Goal: Task Accomplishment & Management: Manage account settings

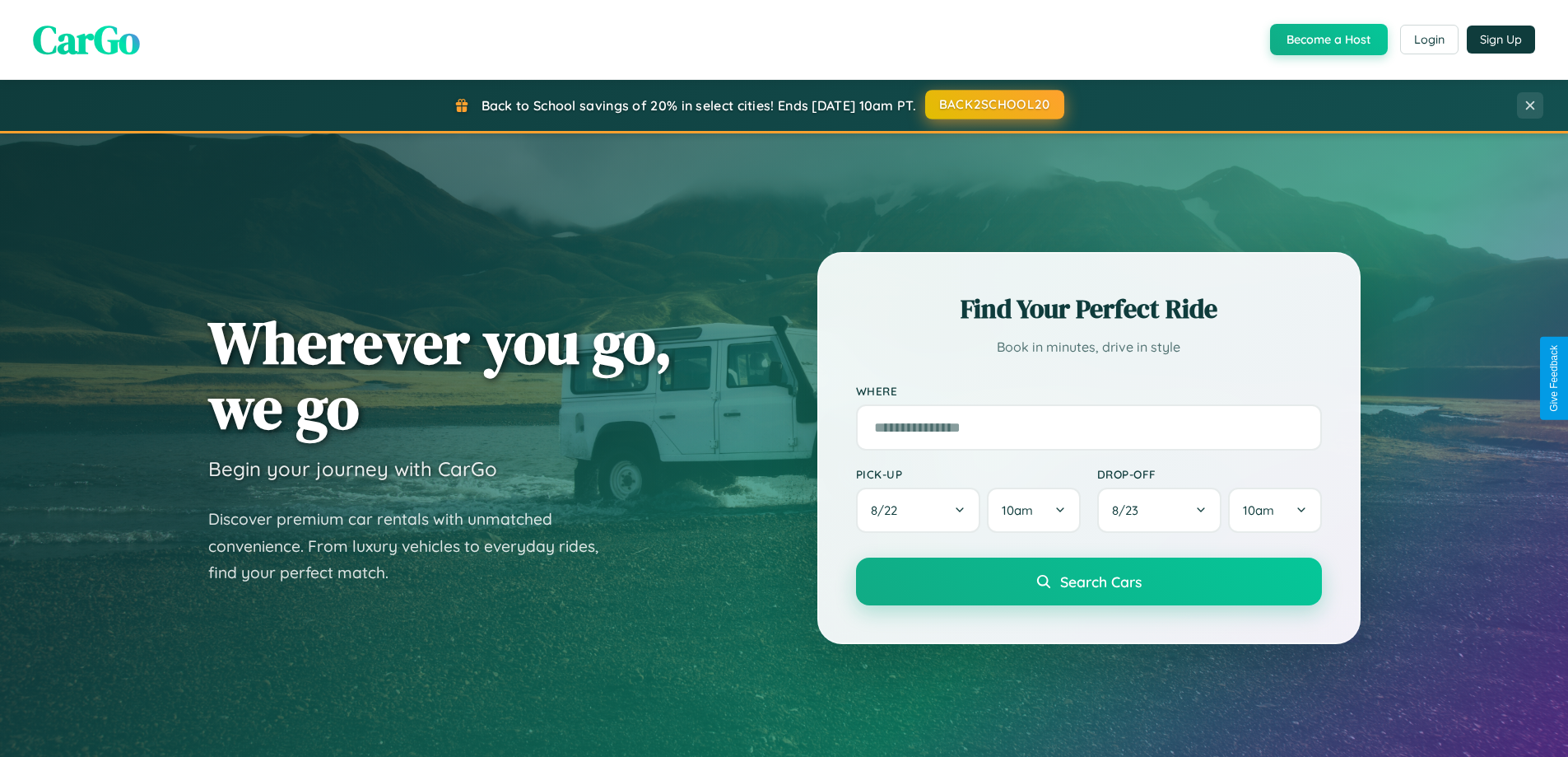
click at [993, 105] on button "BACK2SCHOOL20" at bounding box center [994, 105] width 139 height 30
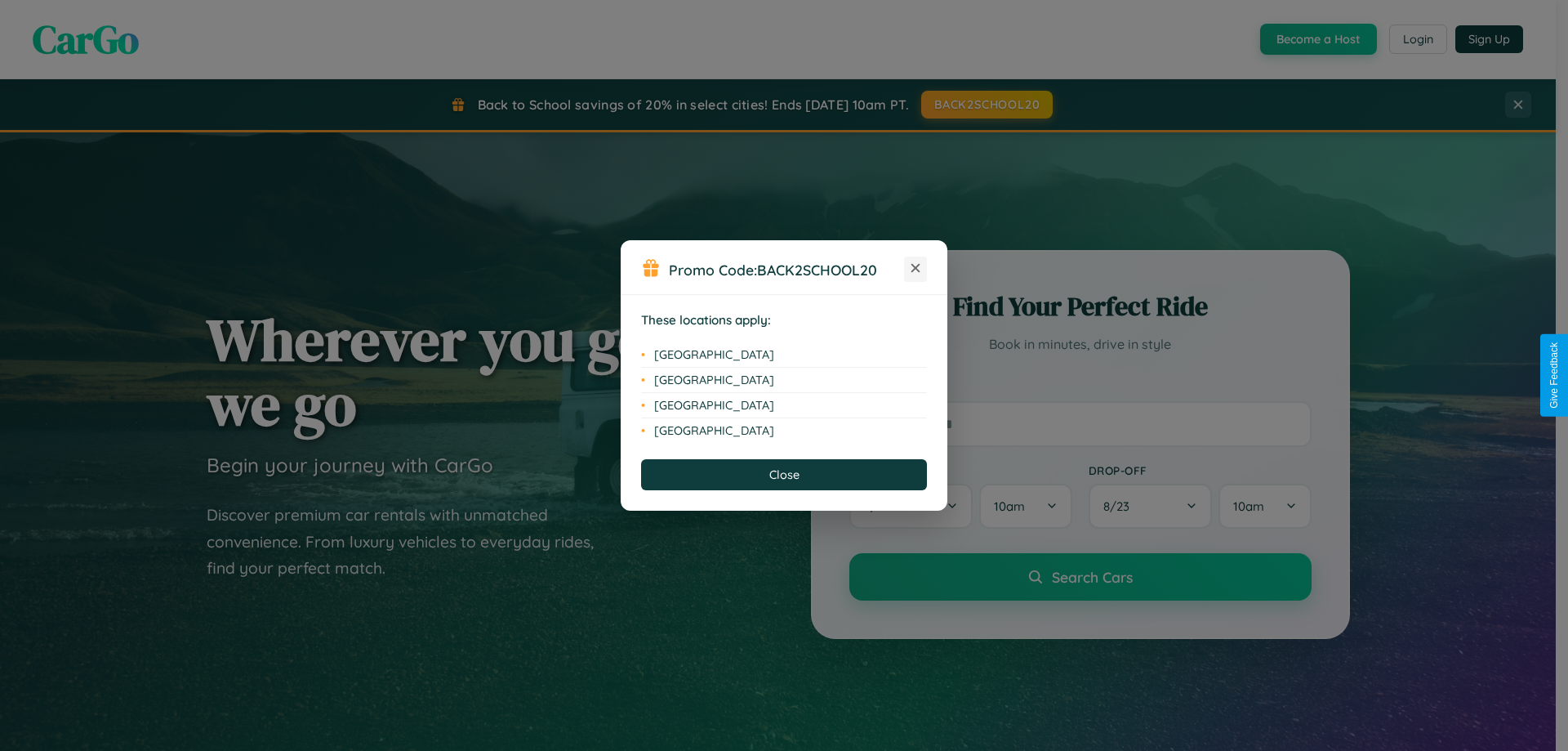
click at [915, 269] on icon at bounding box center [916, 268] width 9 height 9
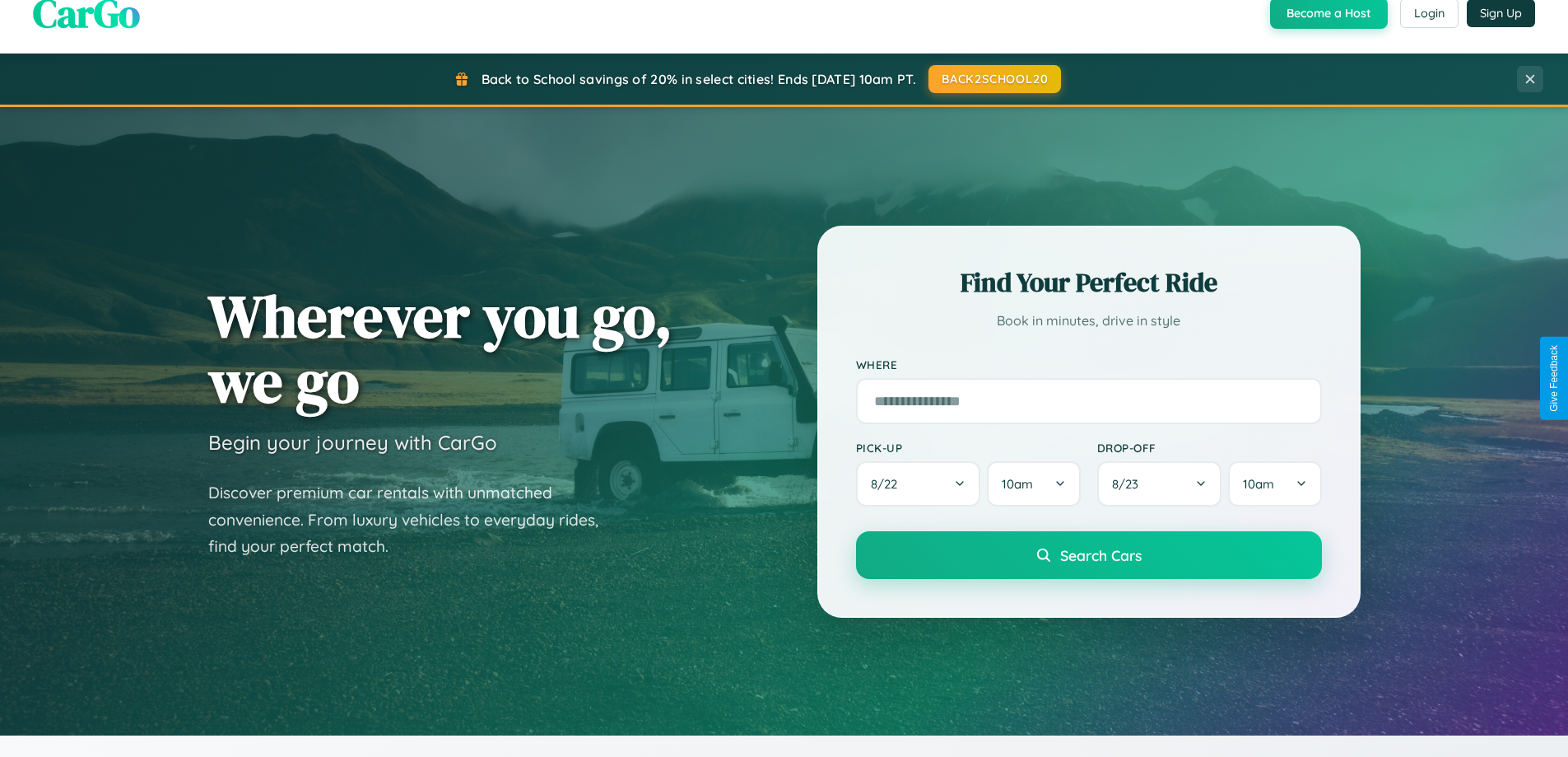
scroll to position [1133, 0]
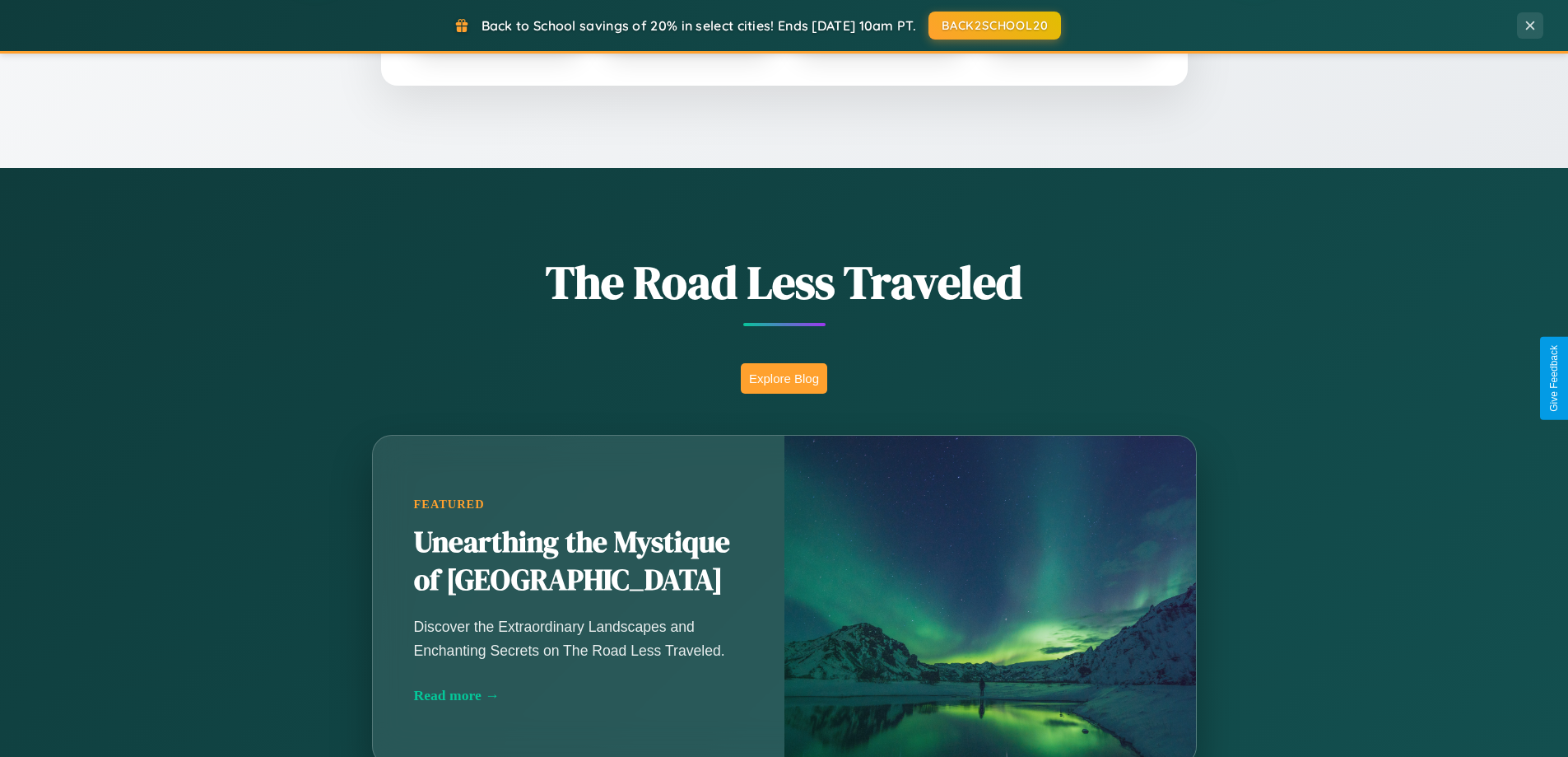
click at [783, 378] on button "Explore Blog" at bounding box center [784, 378] width 86 height 31
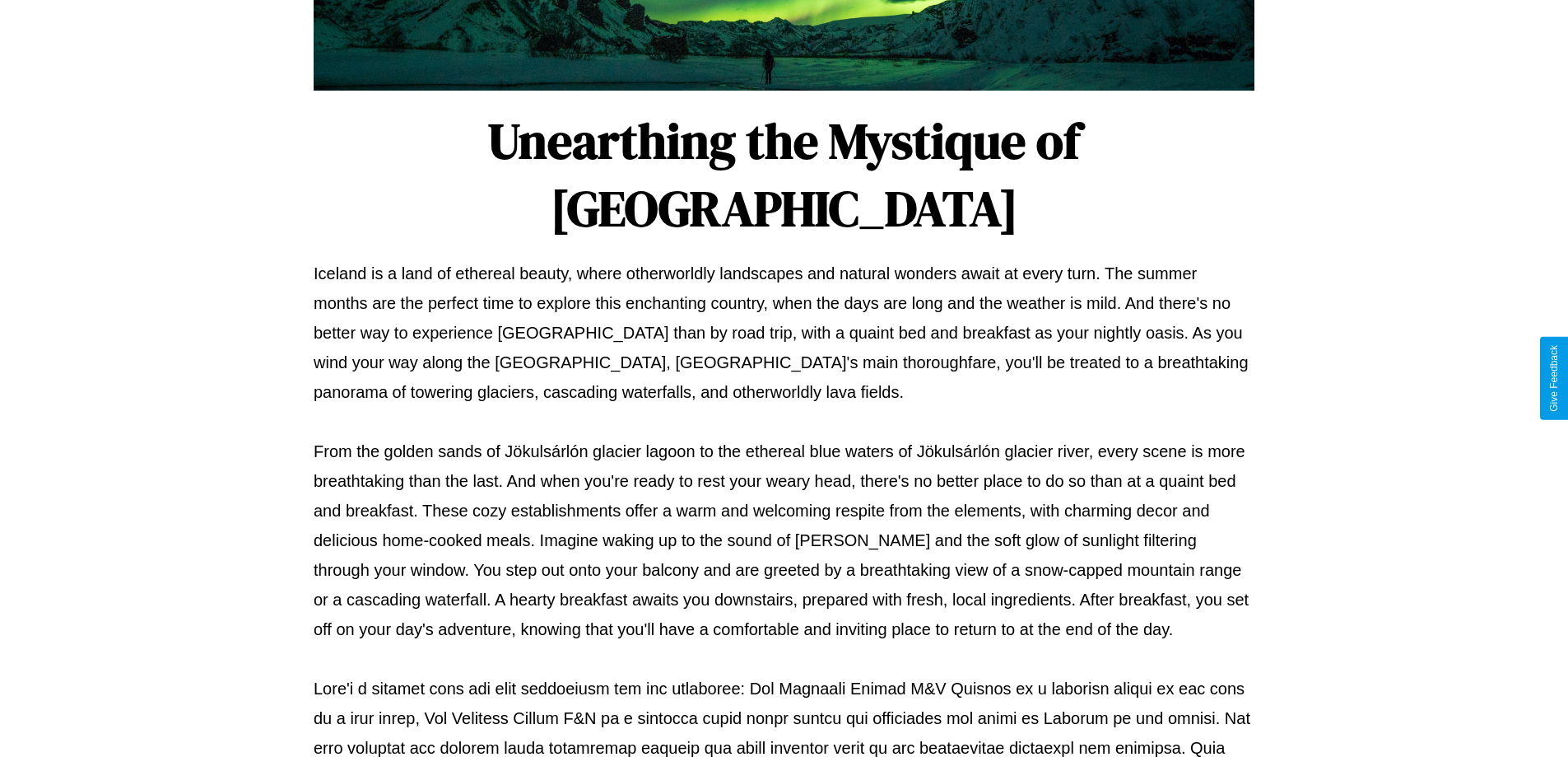
scroll to position [533, 0]
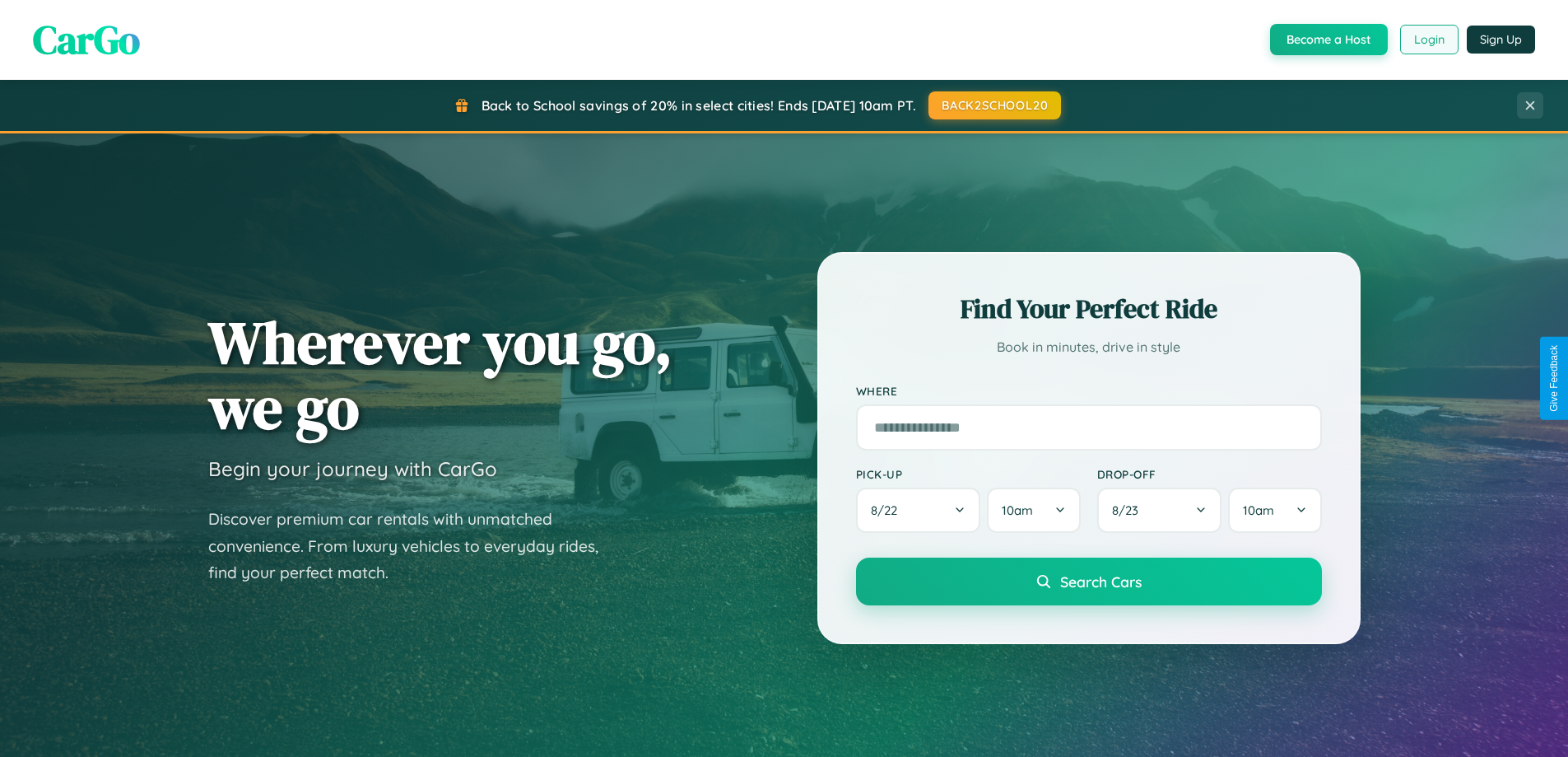
click at [1428, 40] on button "Login" at bounding box center [1429, 40] width 58 height 30
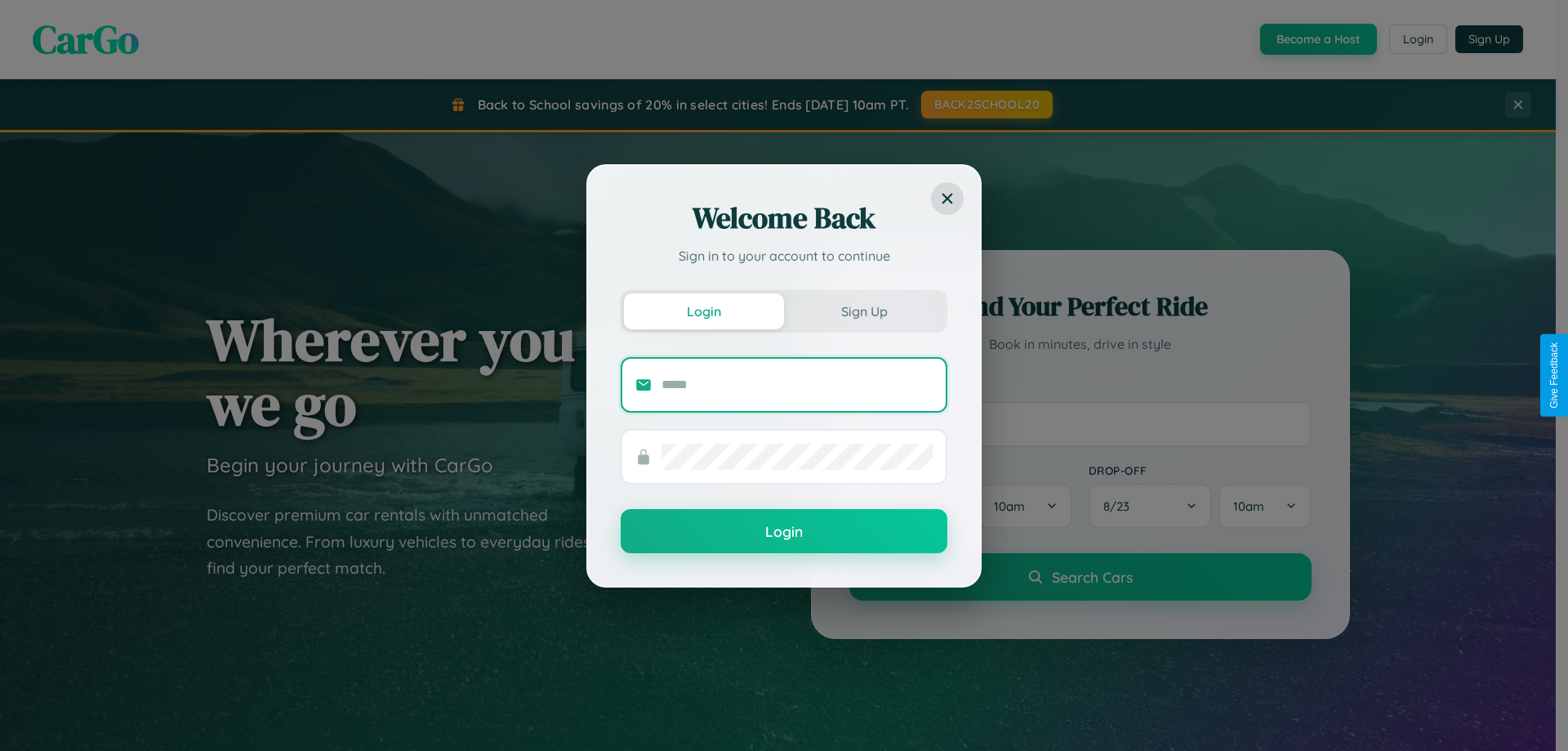
click at [797, 384] on input "text" at bounding box center [797, 385] width 272 height 26
type input "**********"
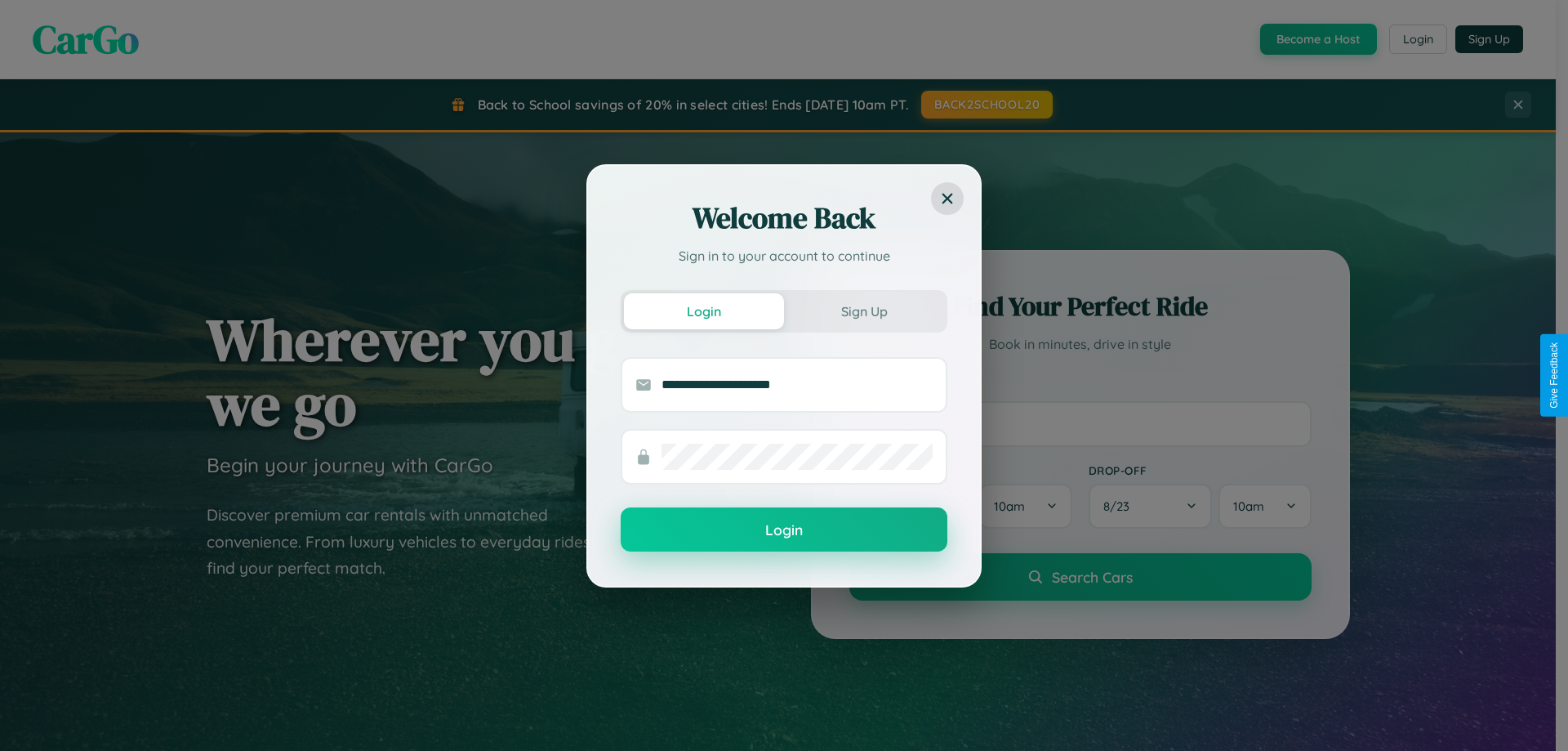
click at [784, 530] on button "Login" at bounding box center [784, 529] width 327 height 45
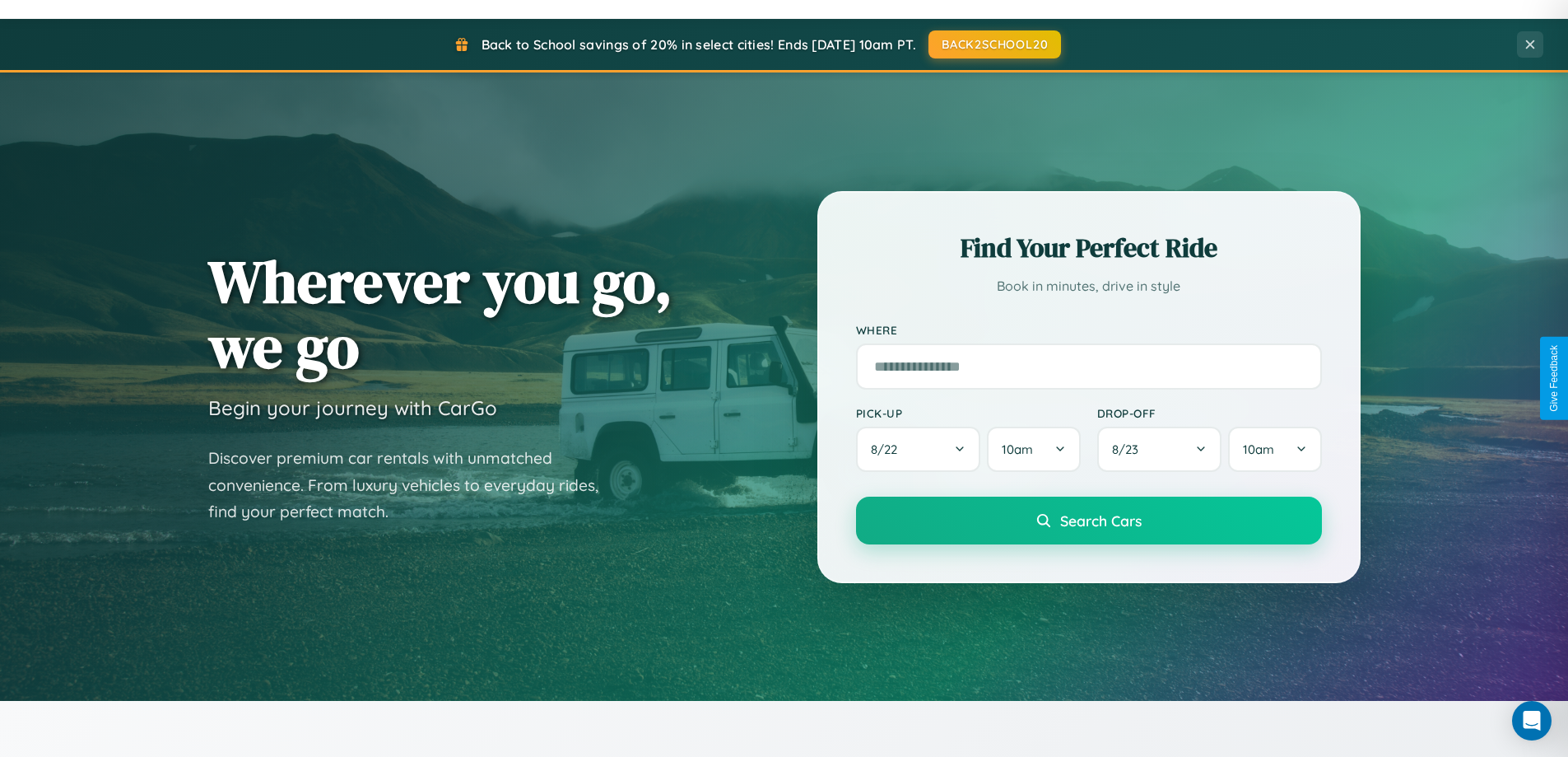
scroll to position [709, 0]
